Goal: Ask a question

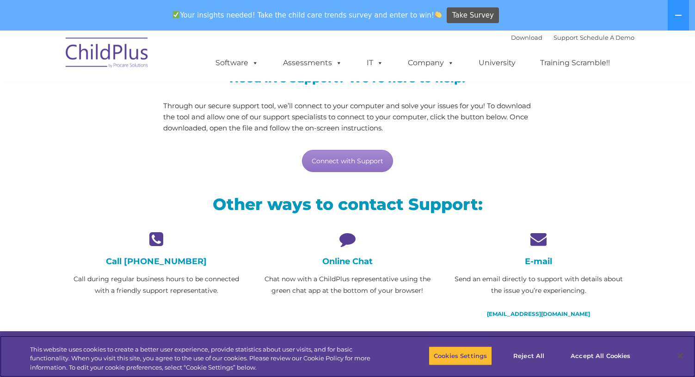
scroll to position [106, 0]
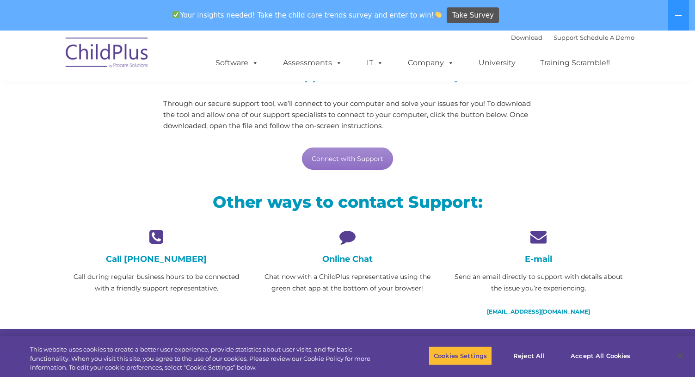
click at [346, 236] on icon at bounding box center [347, 236] width 177 height 16
click at [333, 159] on link "Connect with Support" at bounding box center [347, 159] width 91 height 22
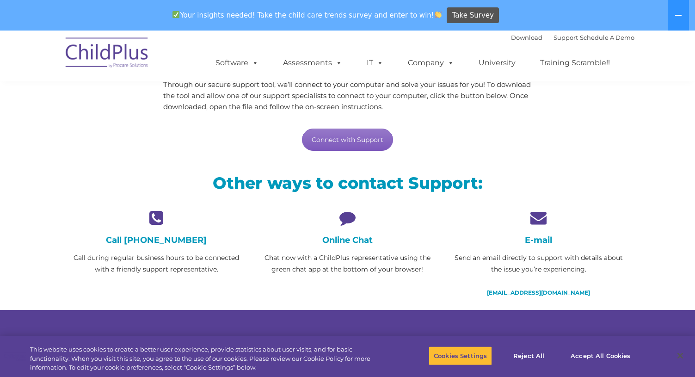
scroll to position [105, 0]
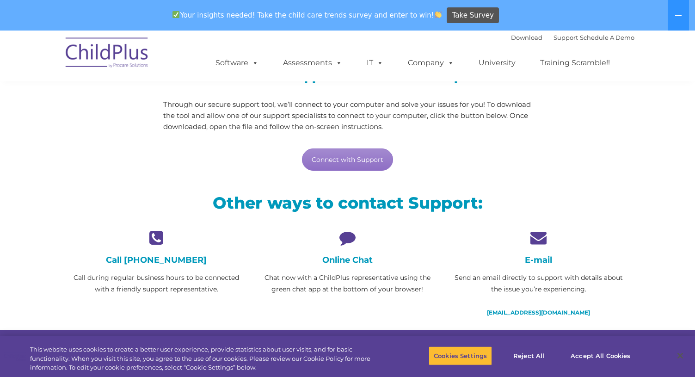
click at [355, 261] on h4 "Online Chat" at bounding box center [347, 260] width 177 height 10
click at [348, 240] on icon at bounding box center [347, 237] width 177 height 16
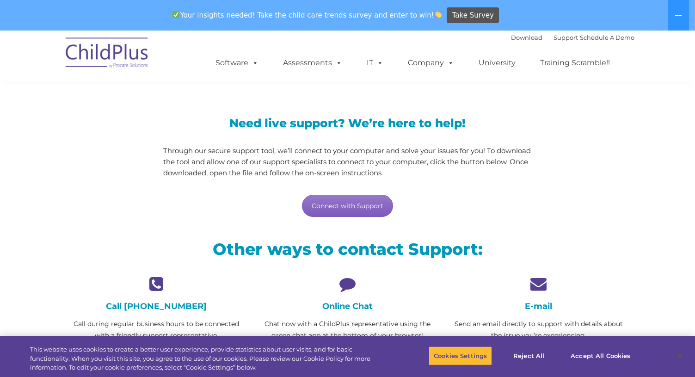
scroll to position [0, 0]
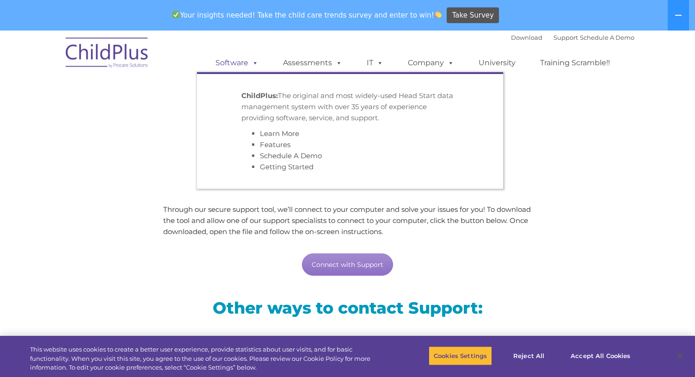
click at [255, 61] on span at bounding box center [253, 62] width 10 height 9
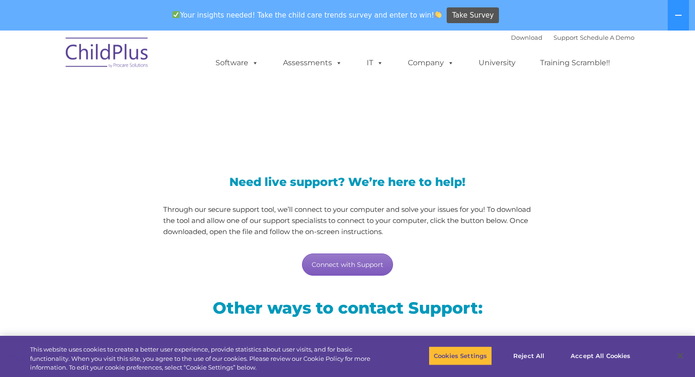
click at [359, 264] on link "Connect with Support" at bounding box center [347, 264] width 91 height 22
click at [560, 37] on link "Support" at bounding box center [565, 37] width 25 height 7
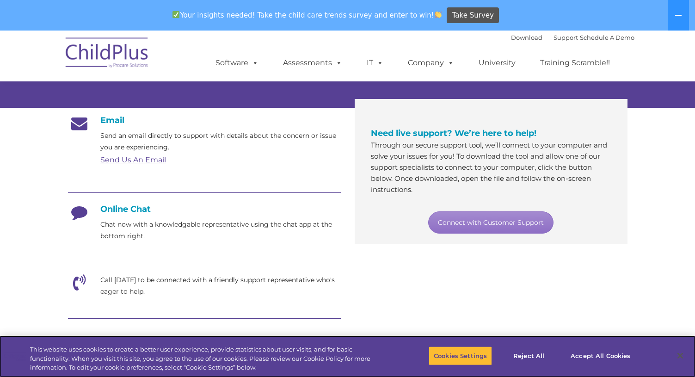
scroll to position [139, 0]
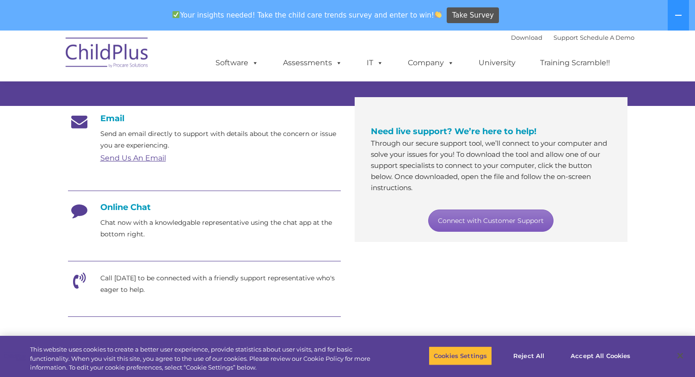
click at [495, 219] on link "Connect with Customer Support" at bounding box center [490, 220] width 125 height 22
click at [129, 160] on link "Send Us An Email" at bounding box center [133, 158] width 66 height 9
